Goal: Transaction & Acquisition: Purchase product/service

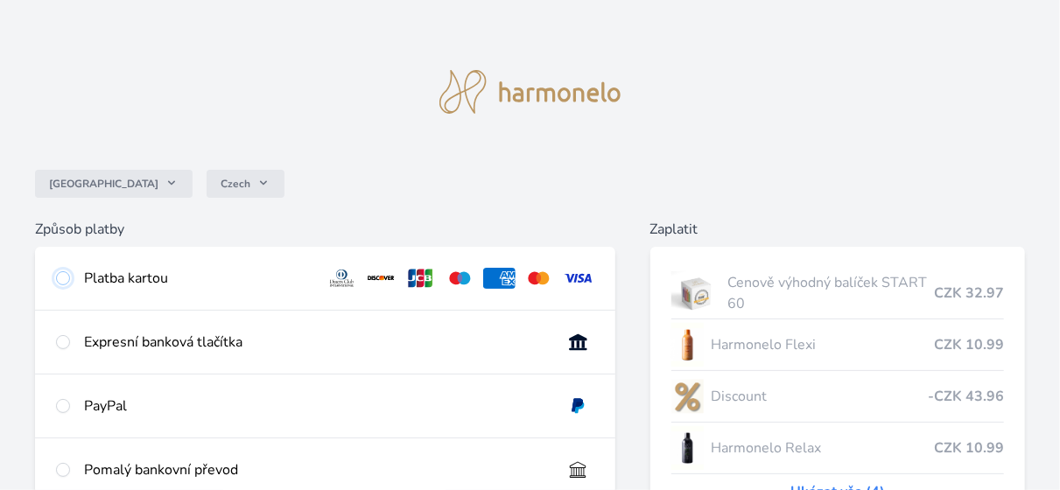
click at [60, 282] on input "radio" at bounding box center [63, 278] width 14 height 14
radio input "true"
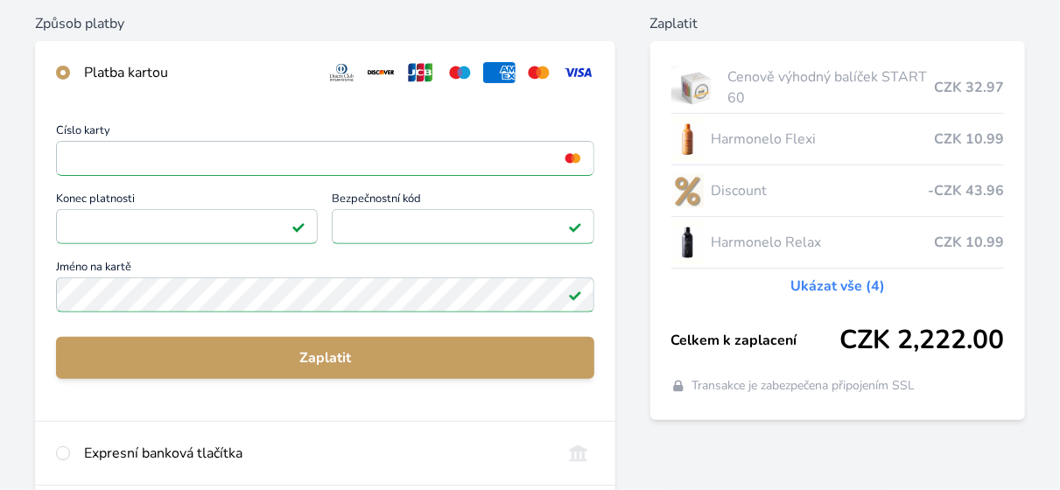
scroll to position [280, 0]
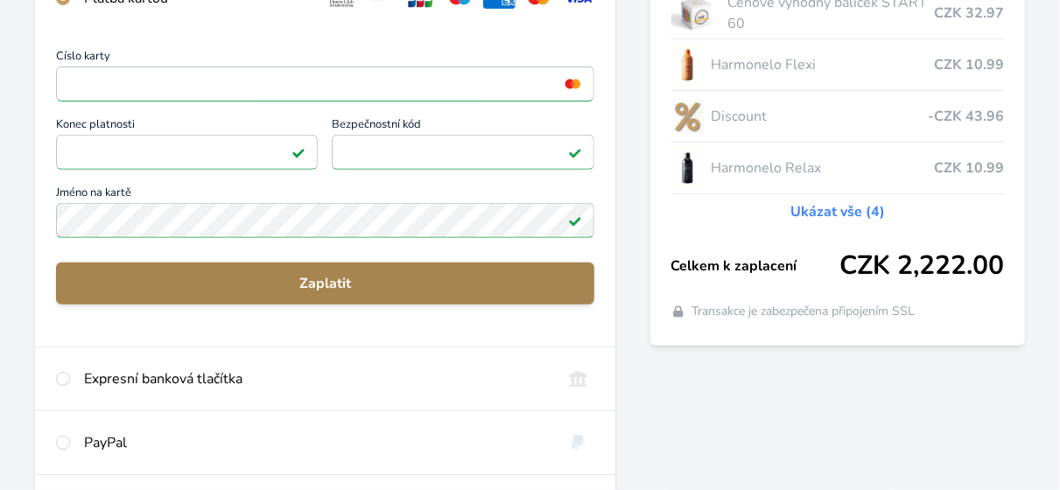
click at [326, 277] on span "Zaplatit" at bounding box center [325, 283] width 510 height 21
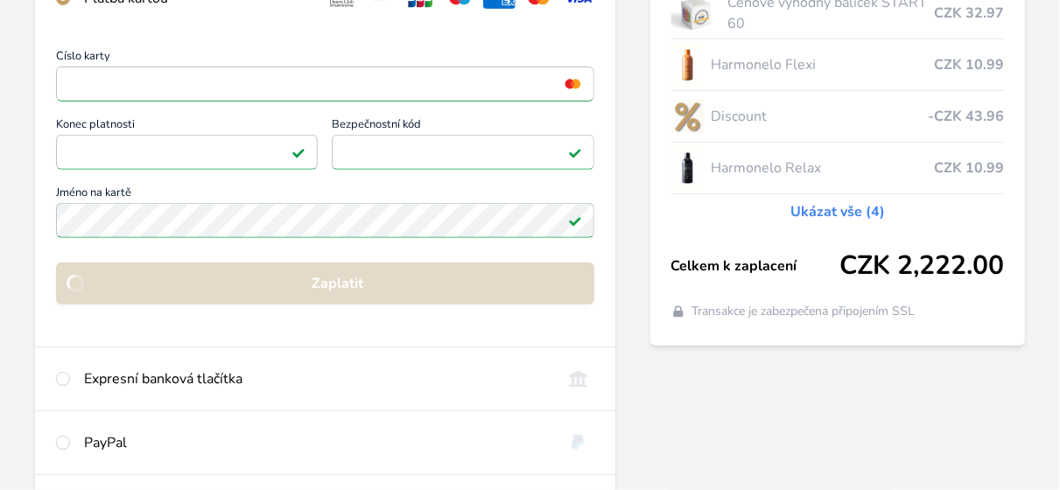
scroll to position [270, 0]
